Goal: Task Accomplishment & Management: Manage account settings

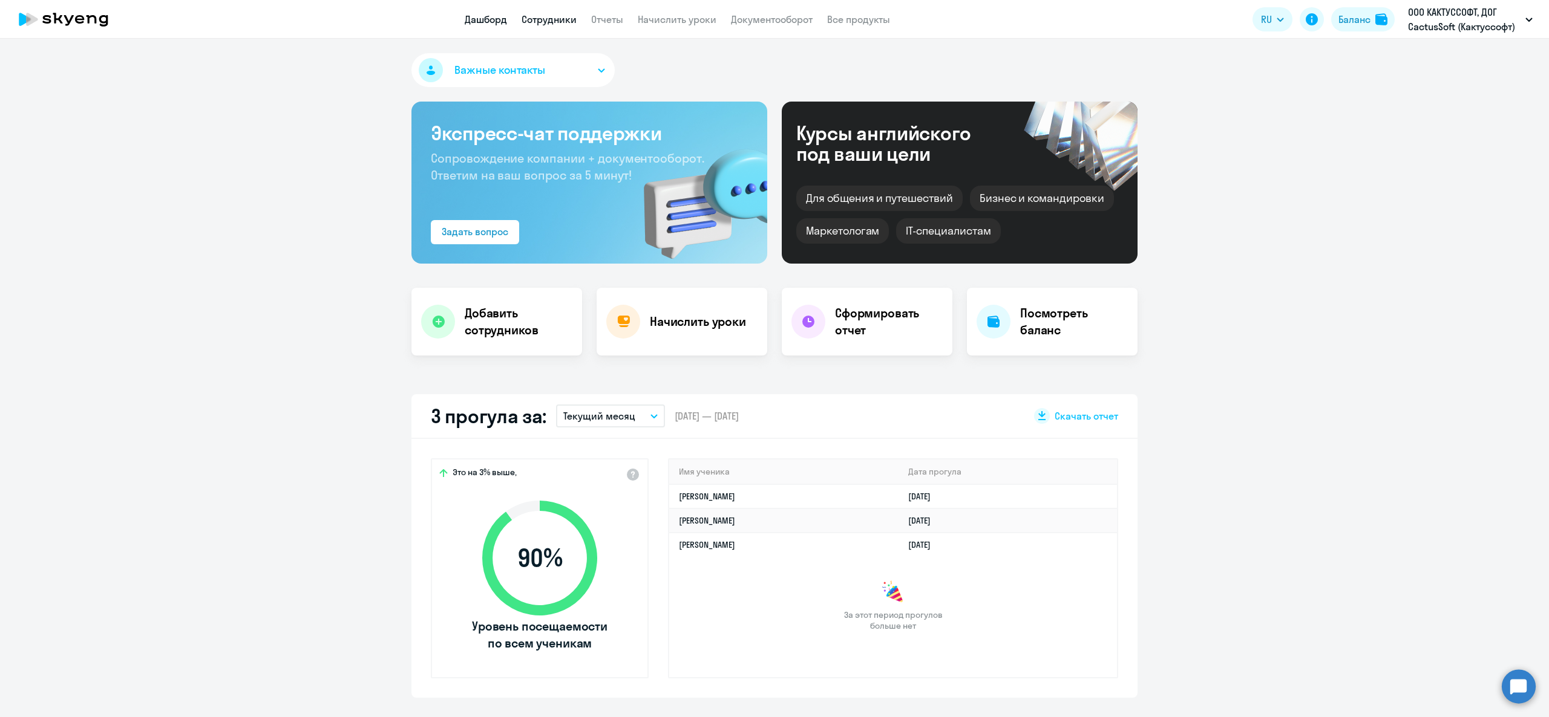
click at [535, 19] on link "Сотрудники" at bounding box center [548, 19] width 55 height 12
select select "30"
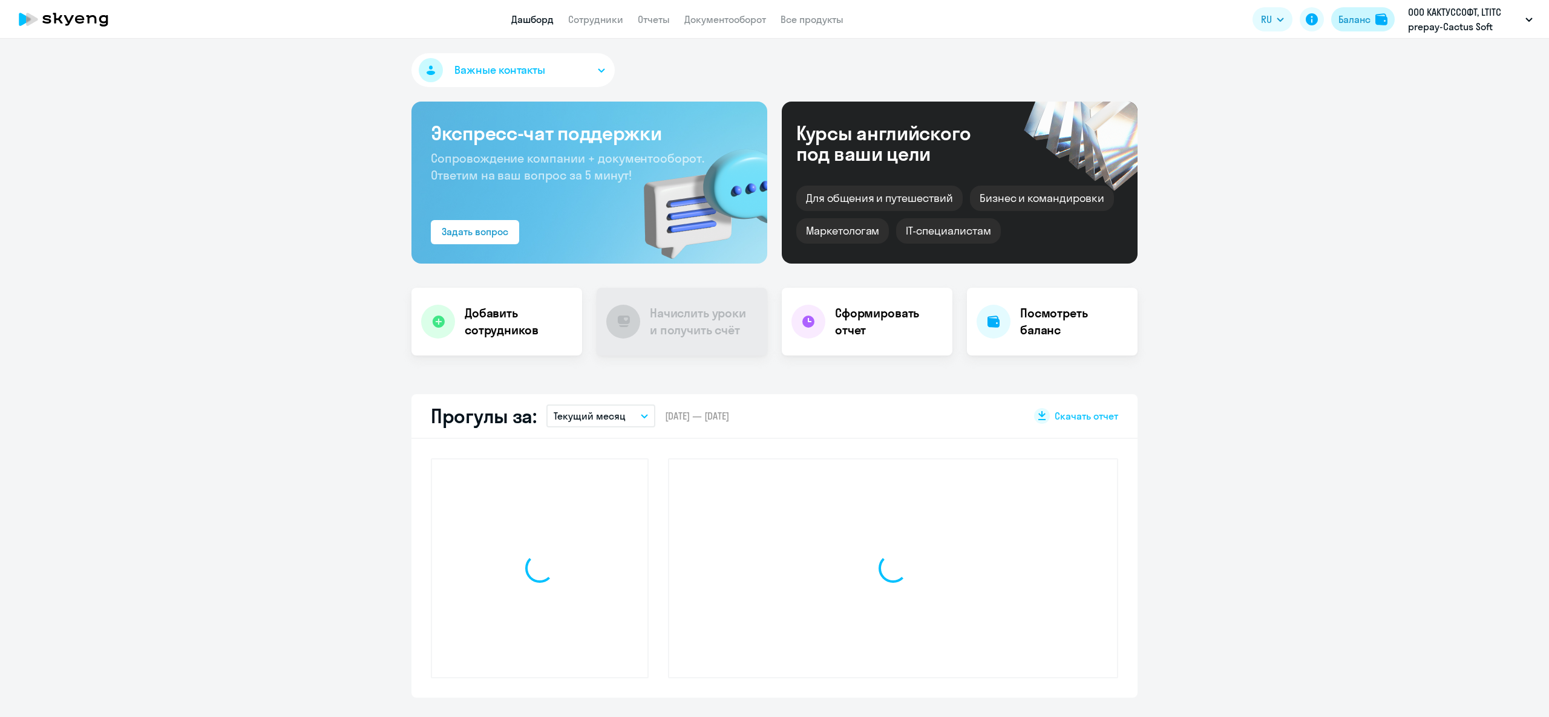
click at [1350, 17] on div "Баланс" at bounding box center [1354, 19] width 32 height 15
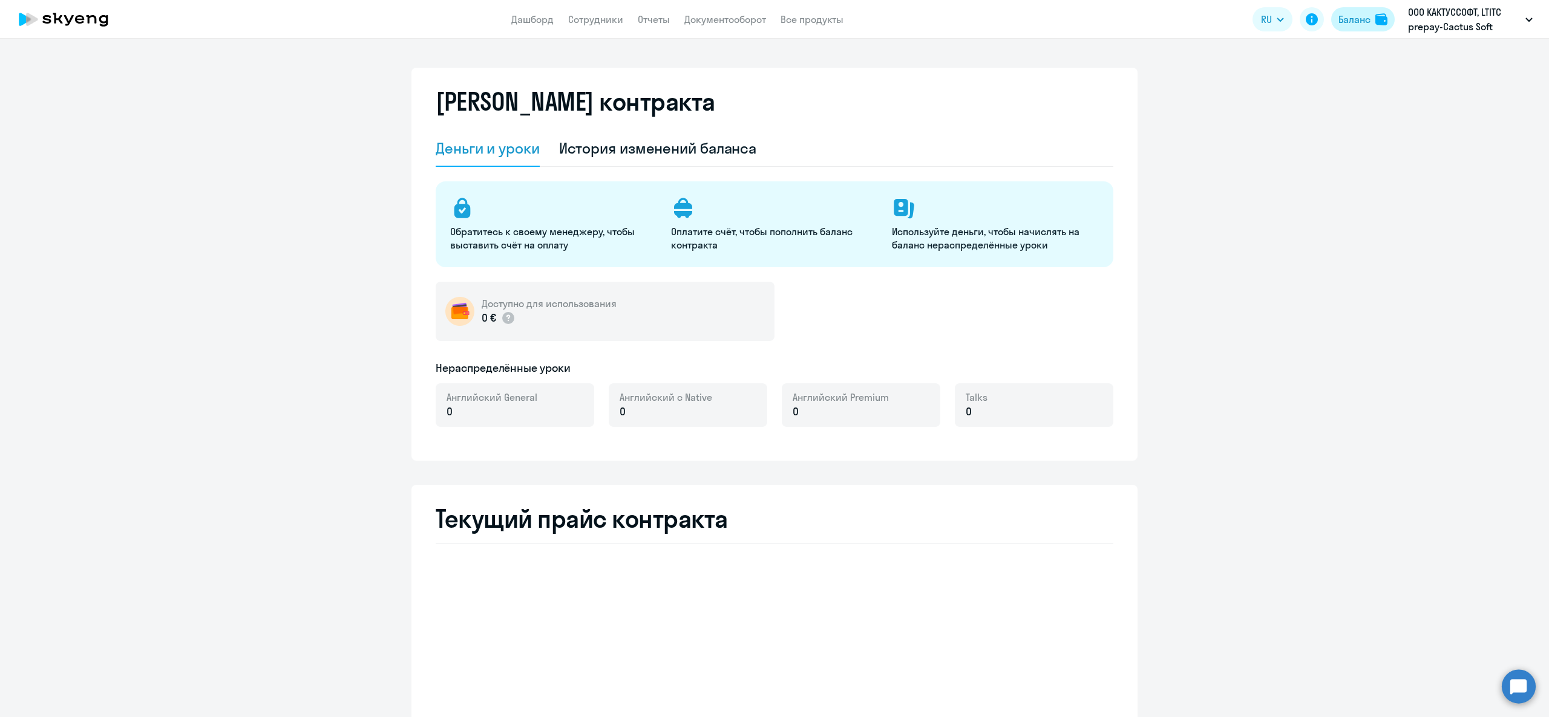
select select "english_adult_not_native_speaker"
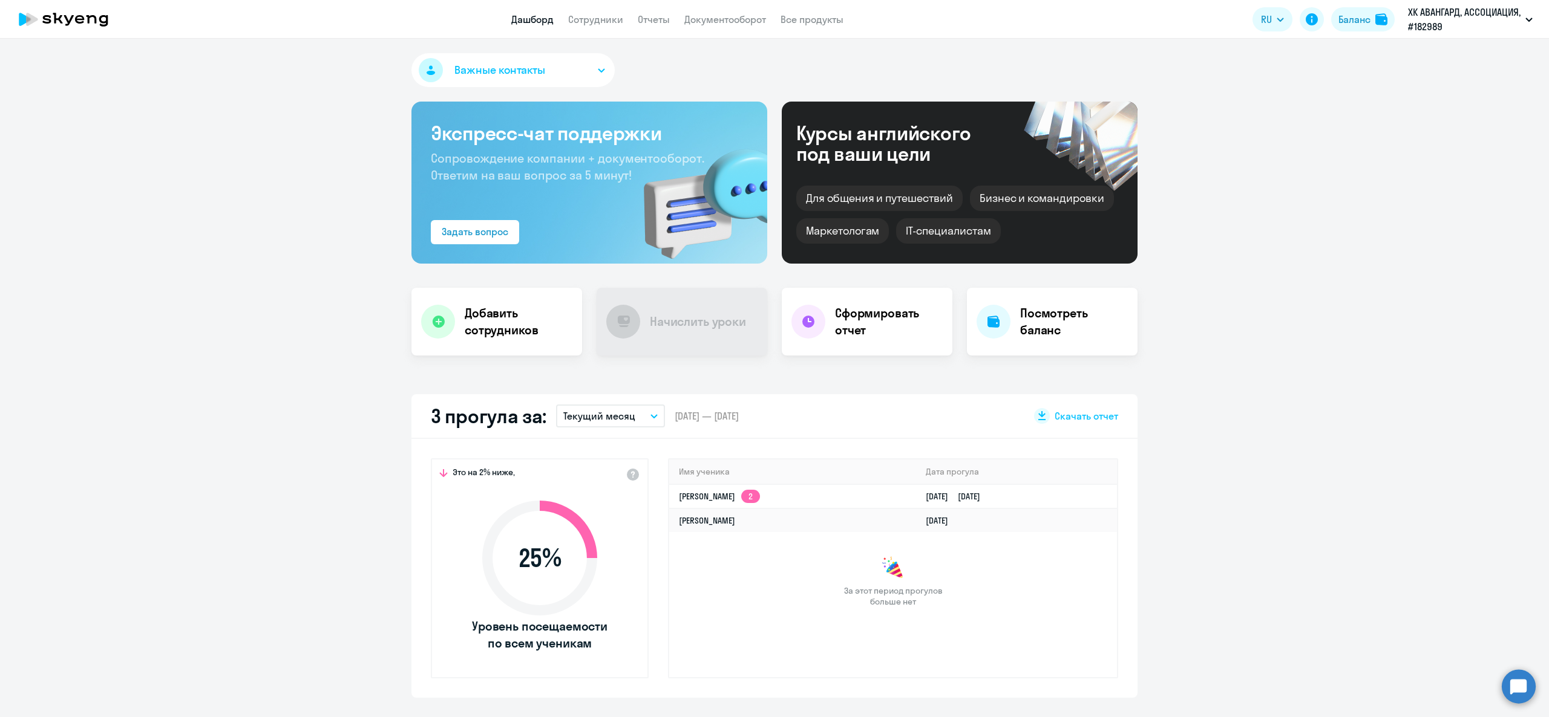
click at [600, 28] on app-header "Дашборд Сотрудники Отчеты Документооборот Все продукты Дашборд Сотрудники Отчет…" at bounding box center [774, 19] width 1549 height 39
click at [601, 40] on div "Важные контакты Экспресс-чат поддержки Сопровождение компании + документооборот…" at bounding box center [774, 378] width 1549 height 679
click at [592, 25] on link "Сотрудники" at bounding box center [595, 19] width 55 height 12
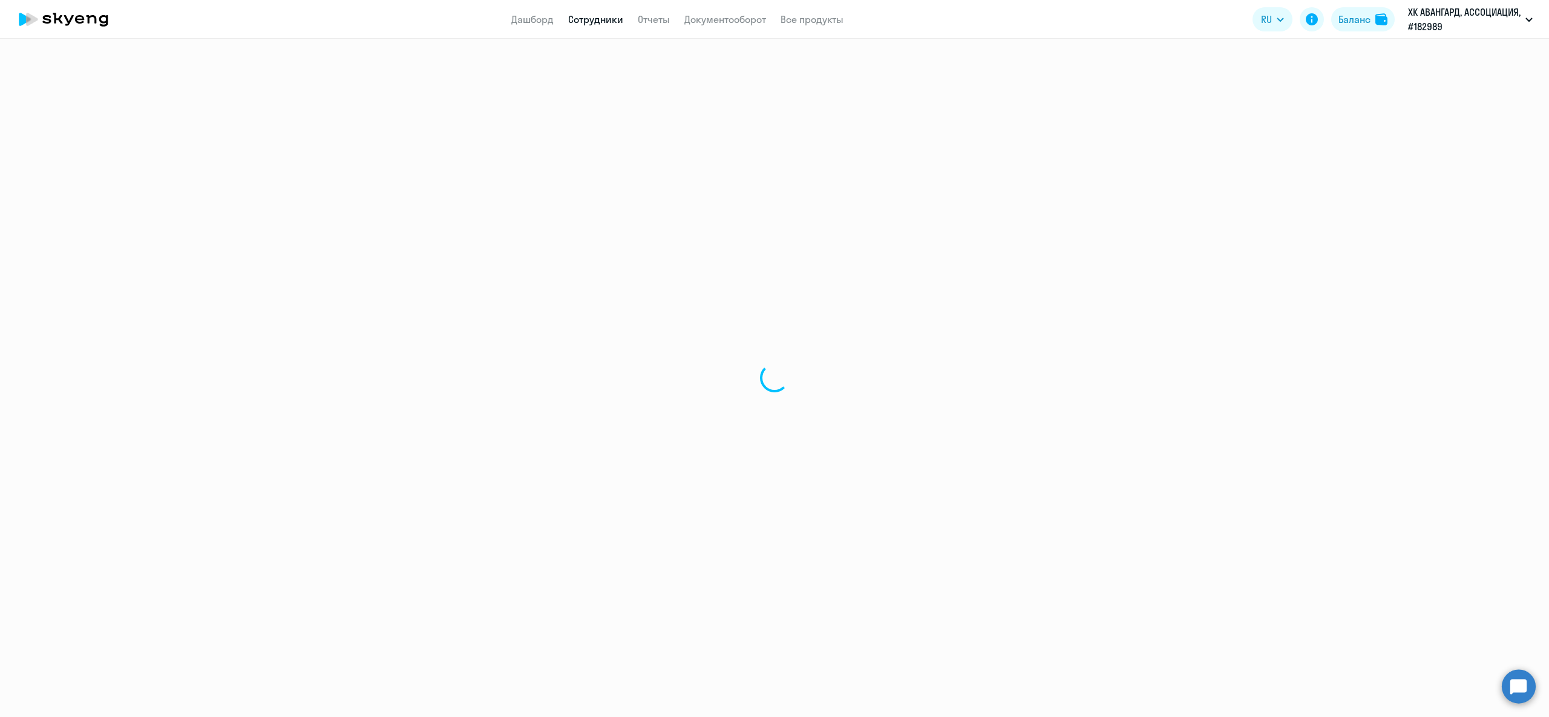
select select "30"
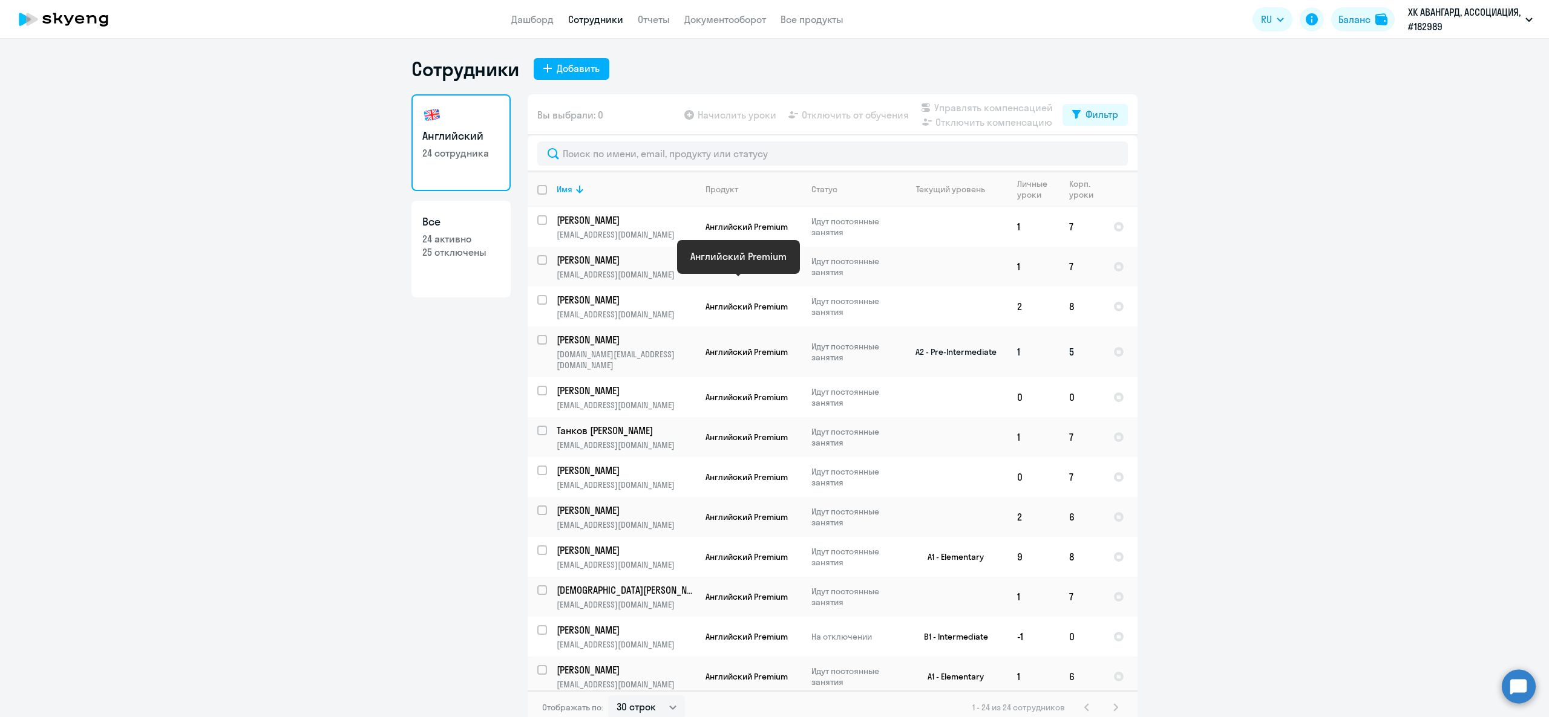
scroll to position [484, 0]
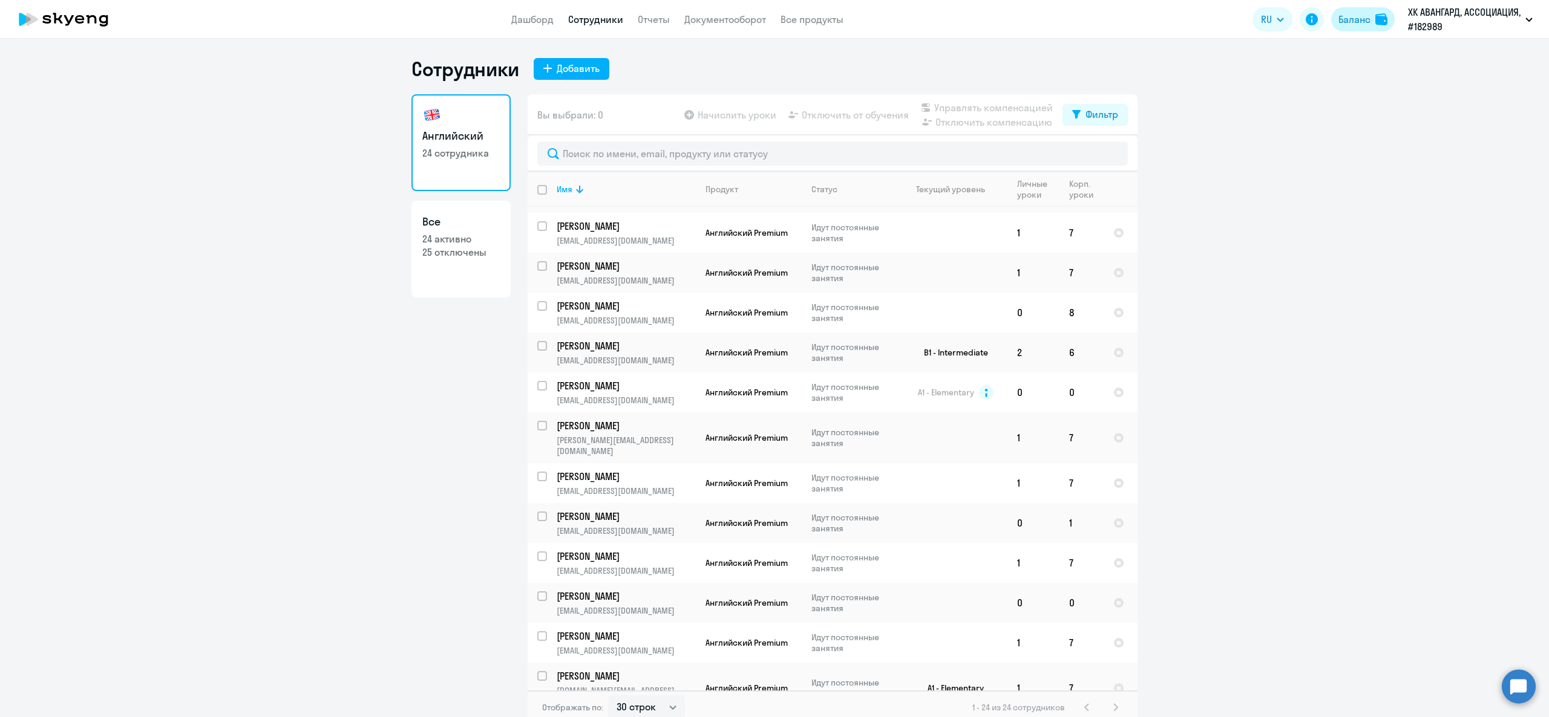
click at [1363, 16] on div "Баланс" at bounding box center [1354, 19] width 32 height 15
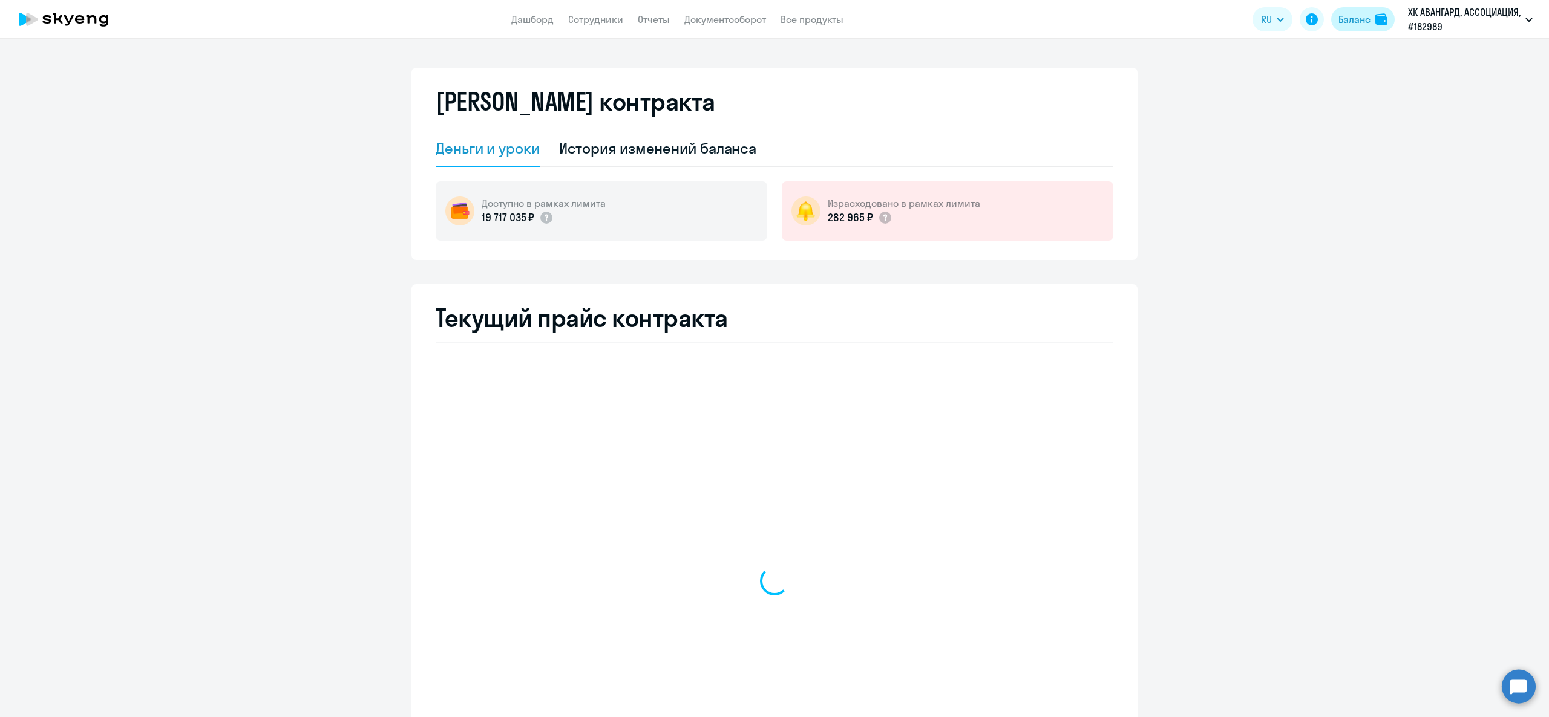
select select "english_adult_not_native_speaker"
